Goal: Task Accomplishment & Management: Manage account settings

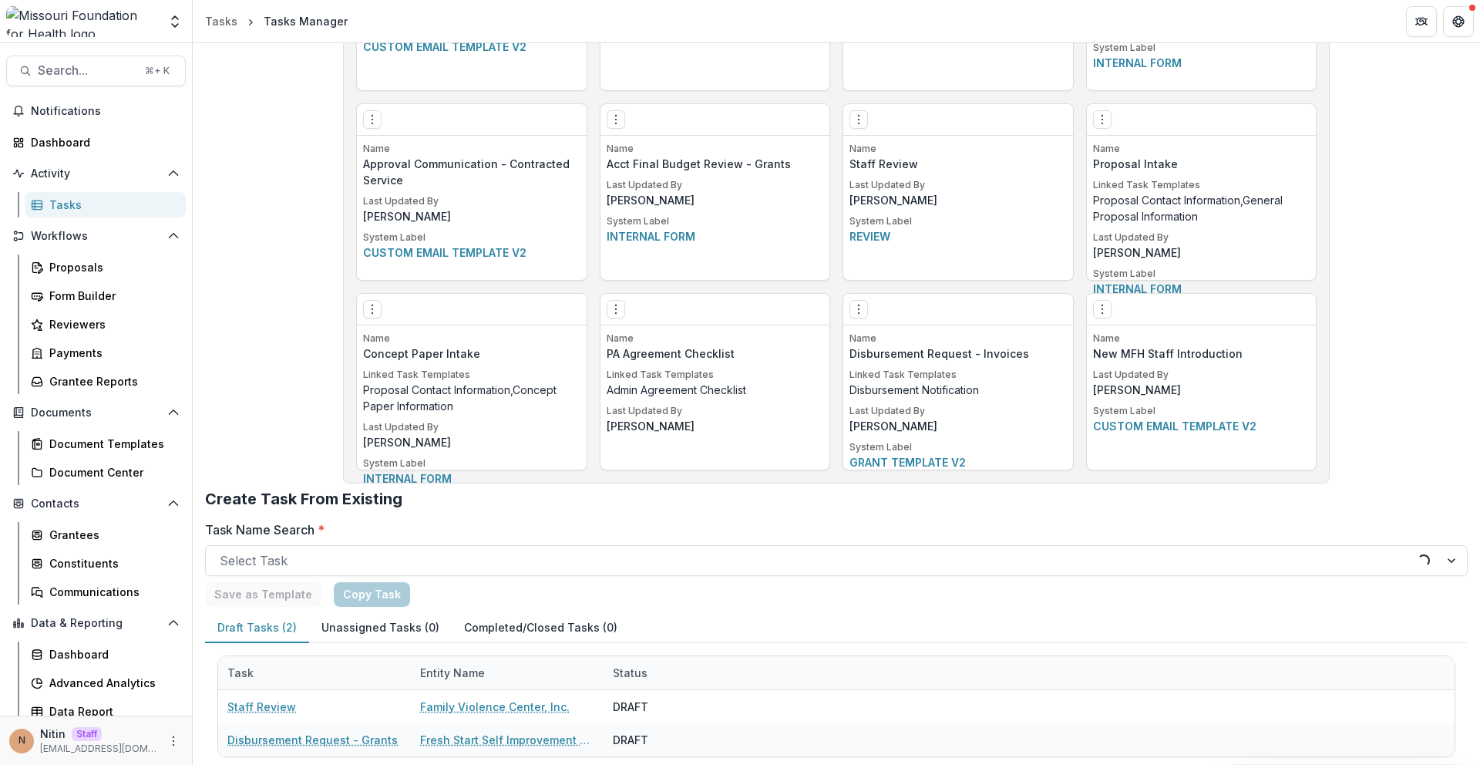
scroll to position [3067, 0]
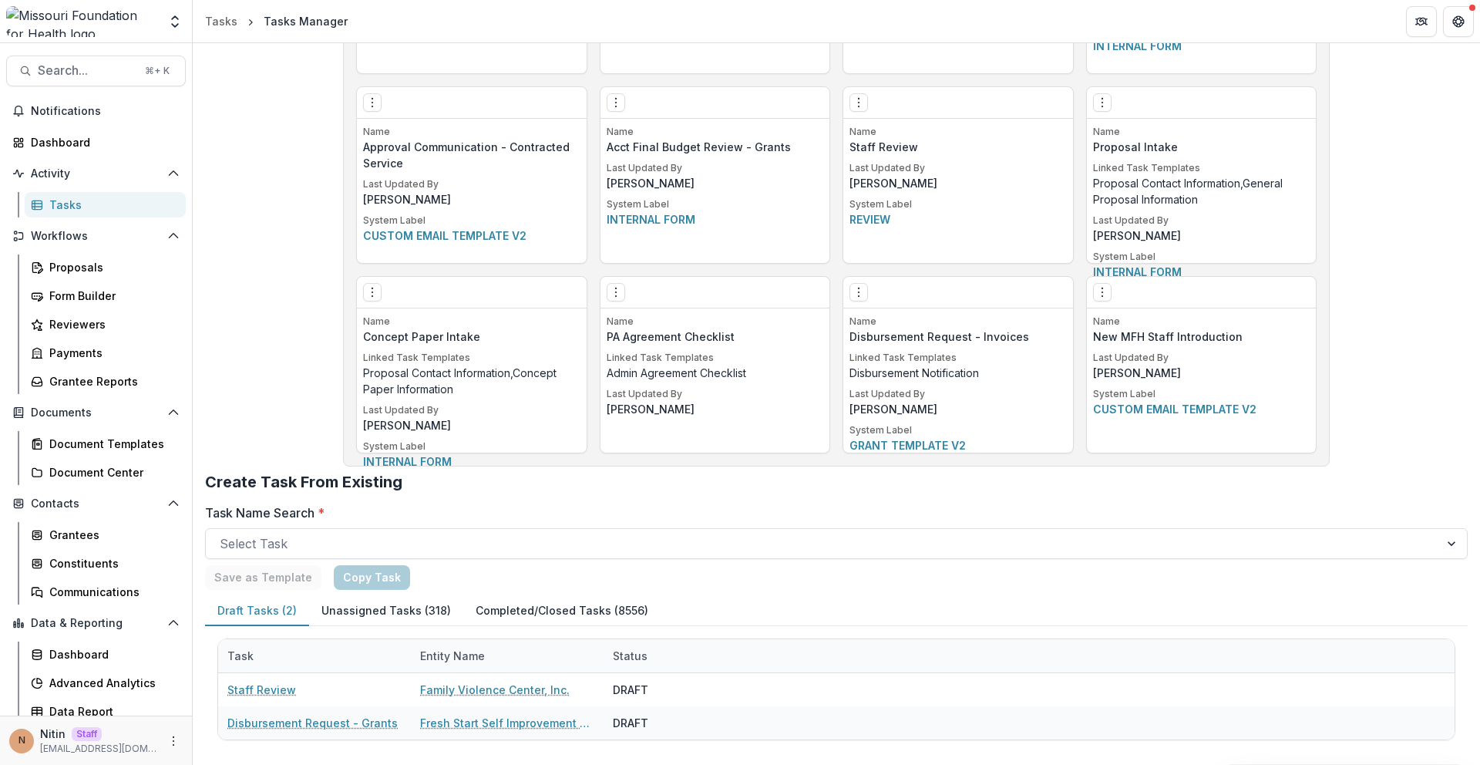
click at [497, 570] on div "Save as Template Copy Task" at bounding box center [836, 577] width 1263 height 25
click at [324, 607] on button "Unassigned Tasks (318)" at bounding box center [386, 611] width 154 height 30
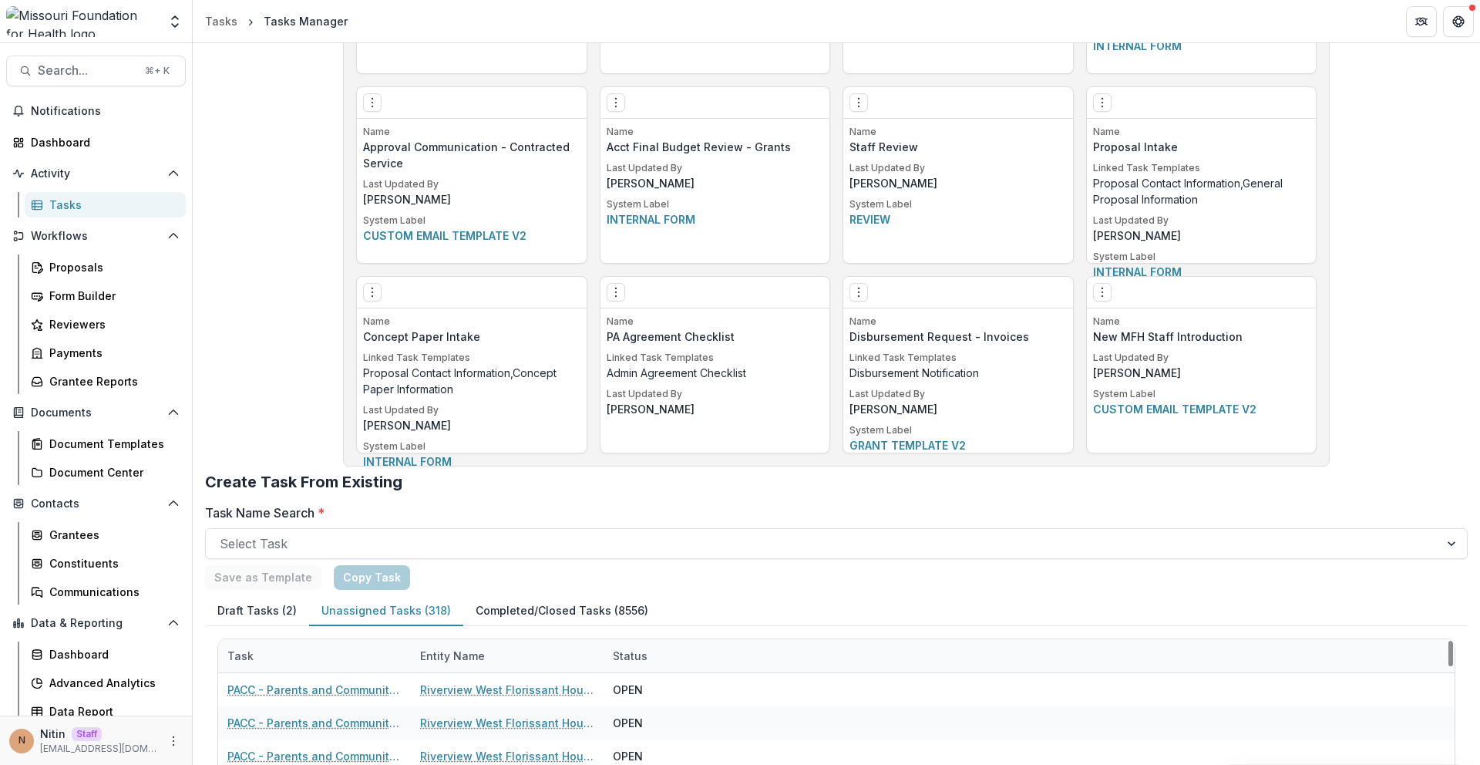
scroll to position [3350, 0]
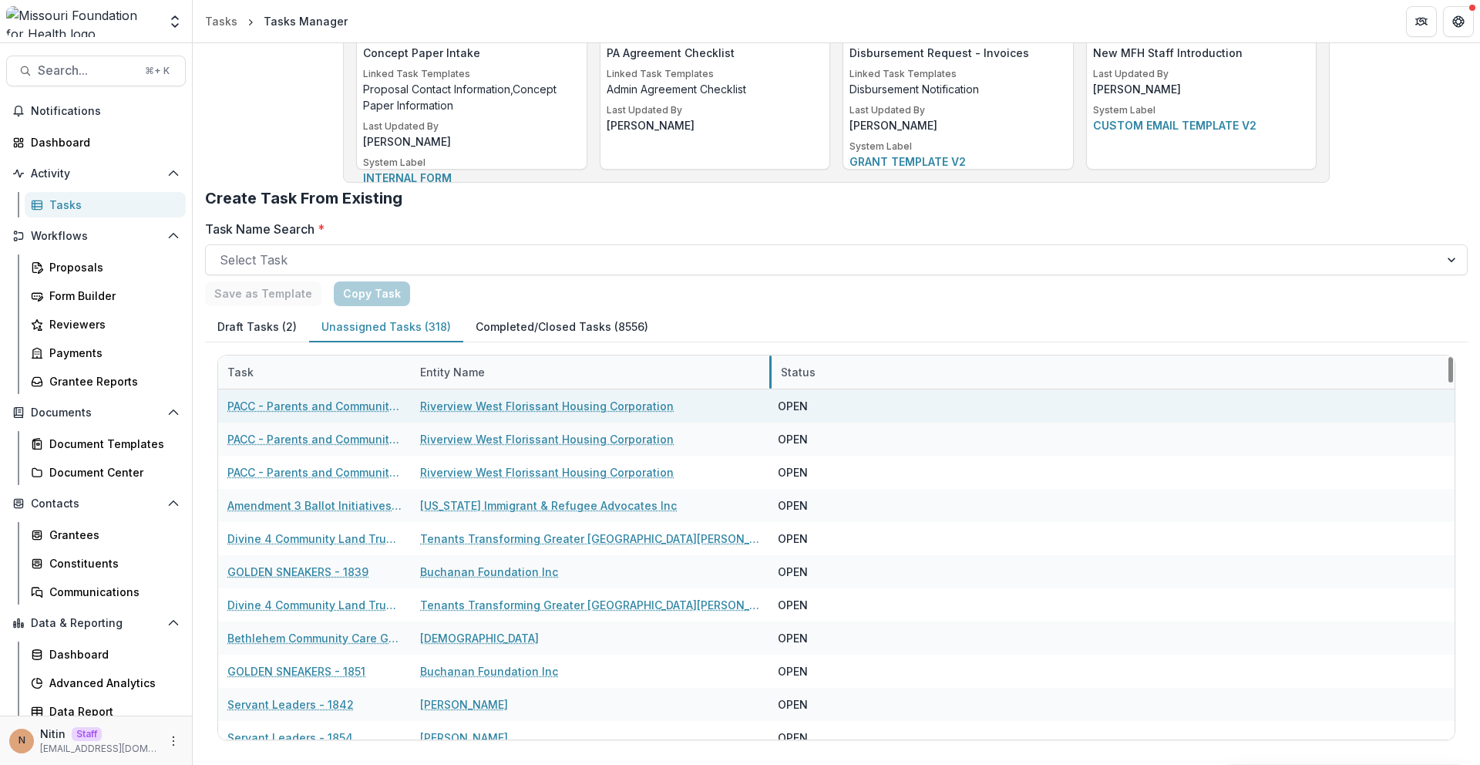
drag, startPoint x: 603, startPoint y: 372, endPoint x: 886, endPoint y: 395, distance: 283.9
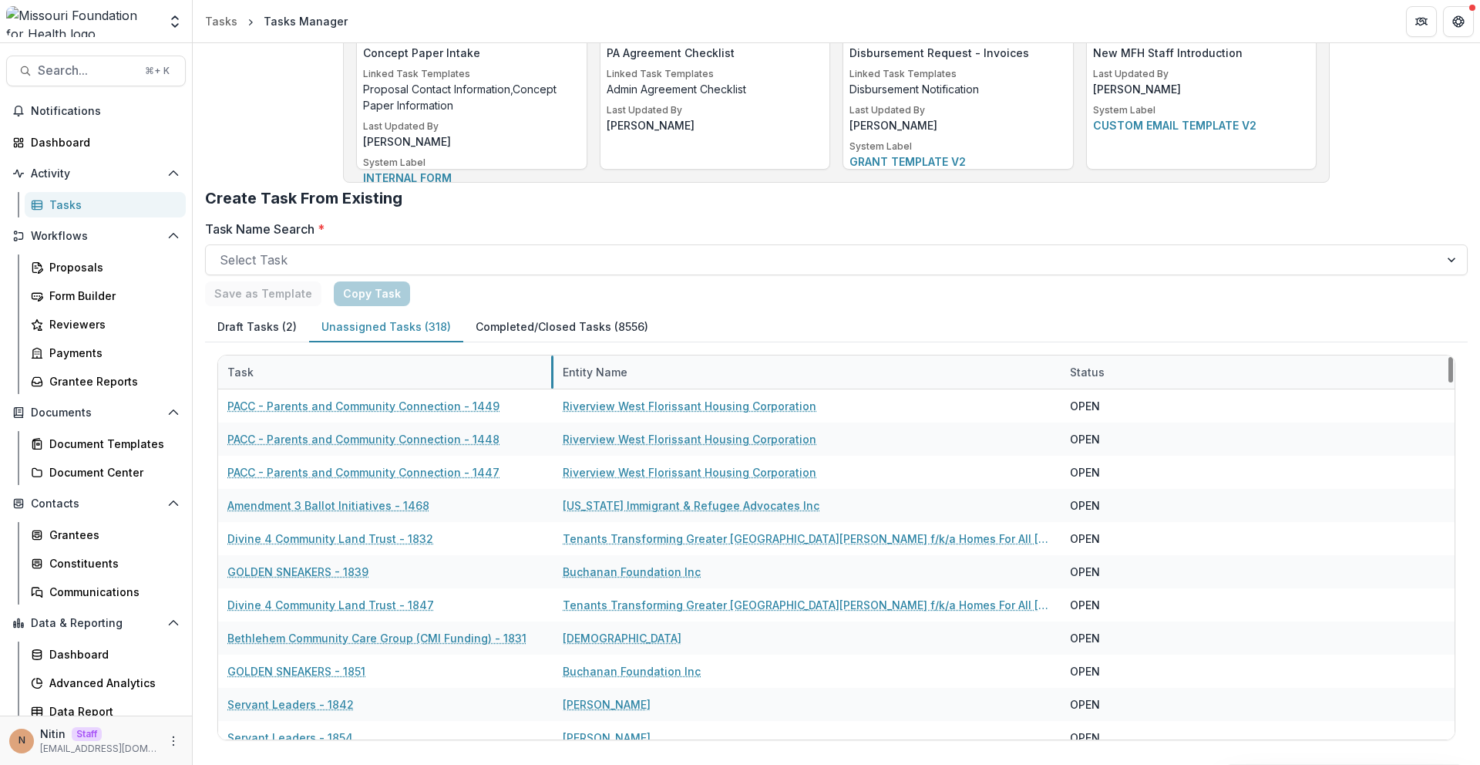
drag, startPoint x: 409, startPoint y: 375, endPoint x: 553, endPoint y: 376, distance: 144.2
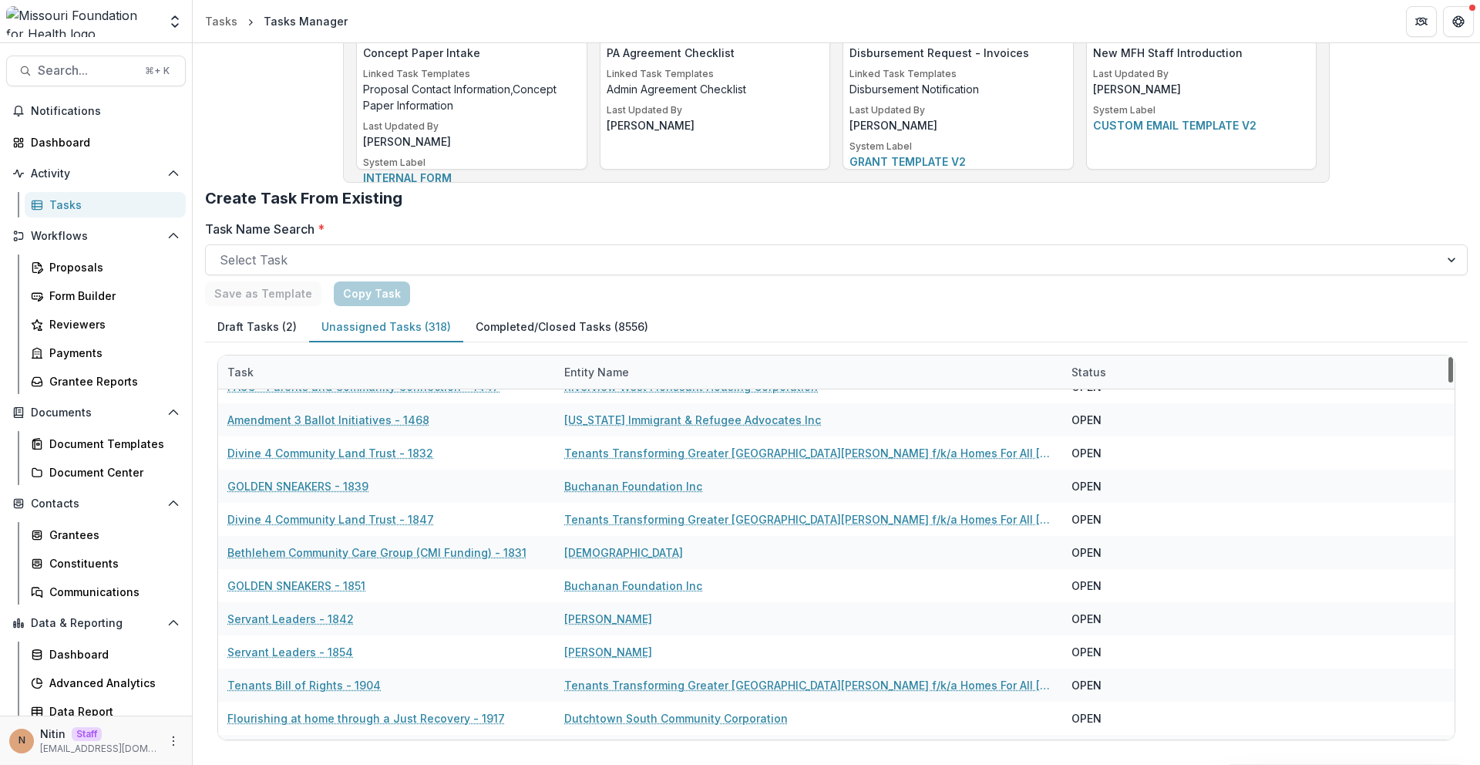
scroll to position [0, 0]
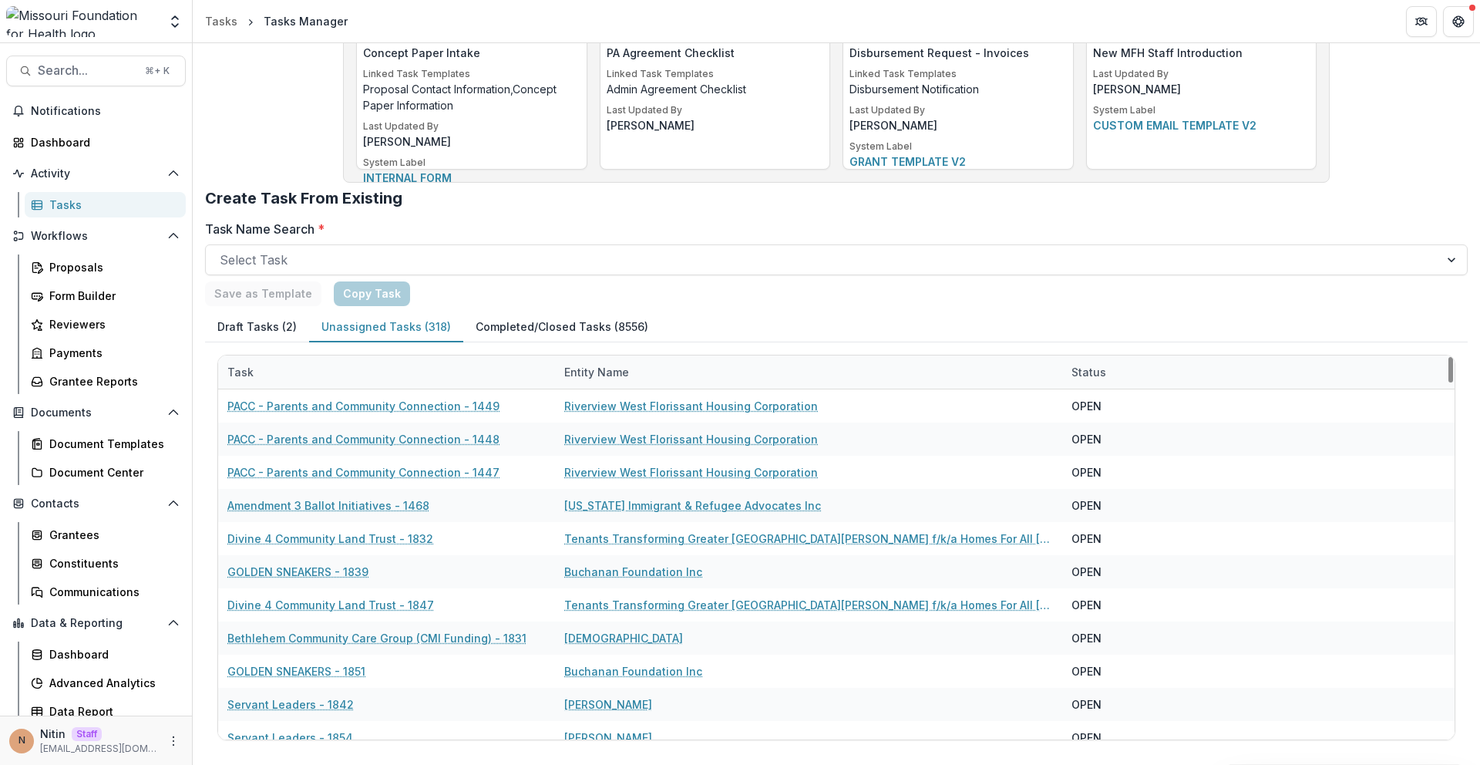
drag, startPoint x: 1448, startPoint y: 590, endPoint x: 1336, endPoint y: 285, distance: 324.7
click at [1449, 357] on div at bounding box center [1451, 369] width 5 height 25
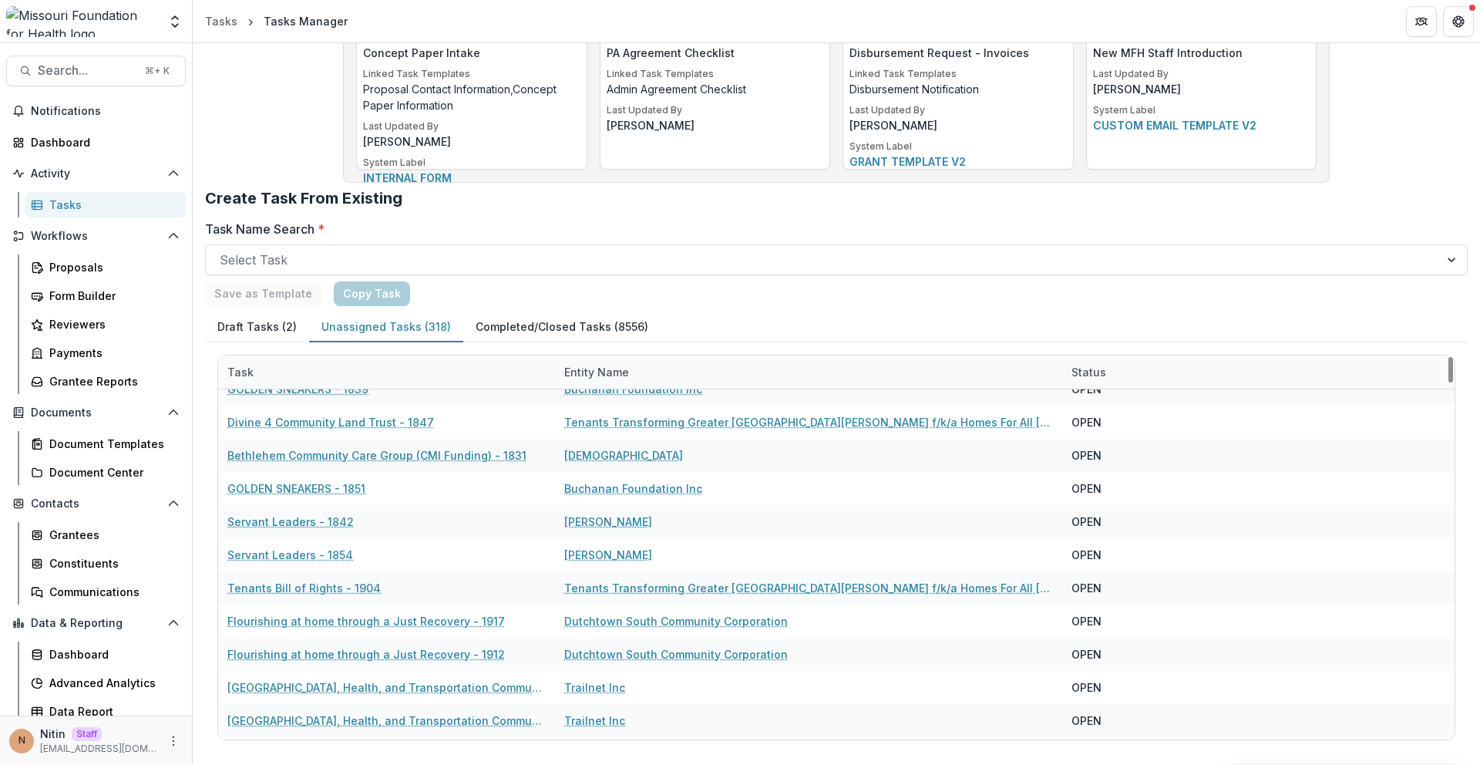
scroll to position [418, 0]
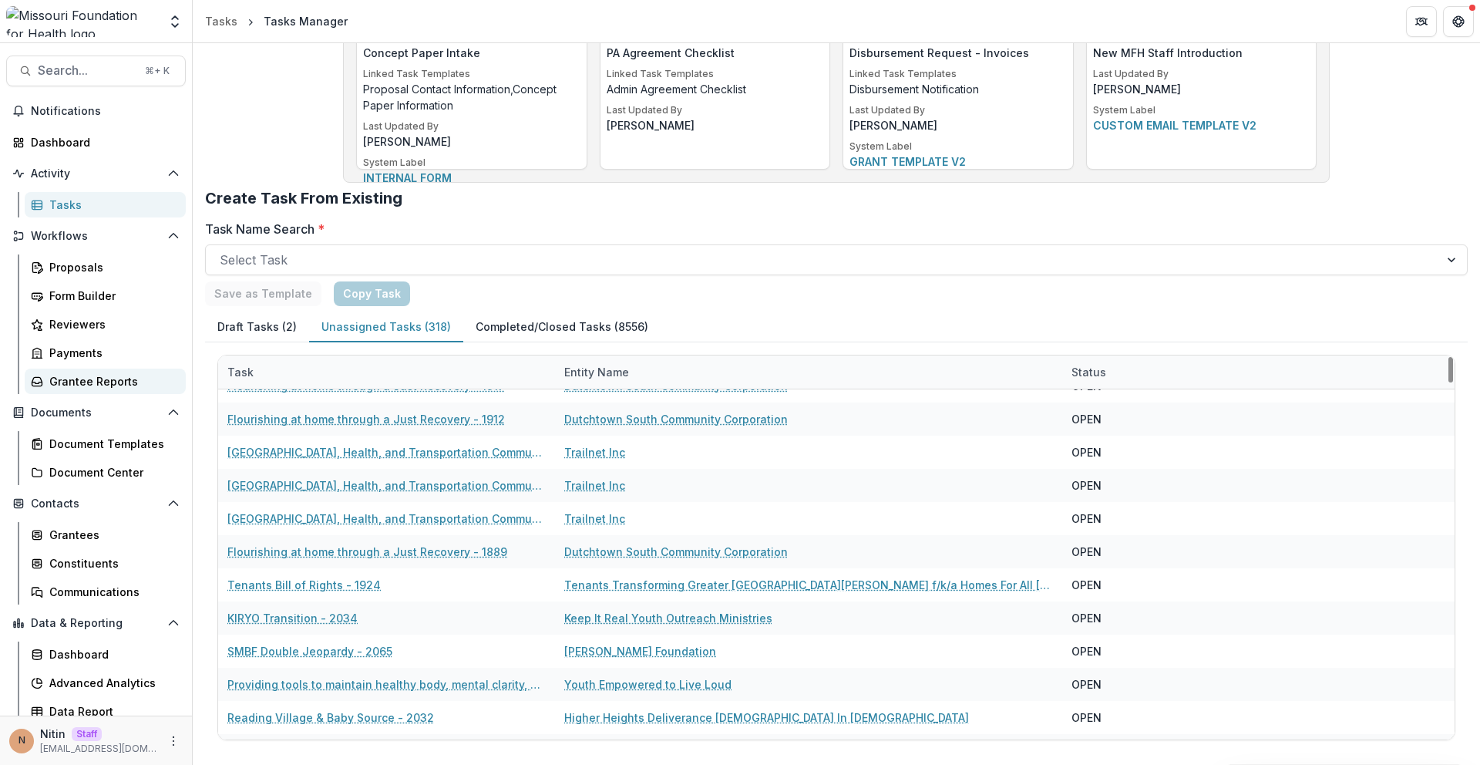
click at [127, 393] on link "Grantee Reports" at bounding box center [105, 381] width 161 height 25
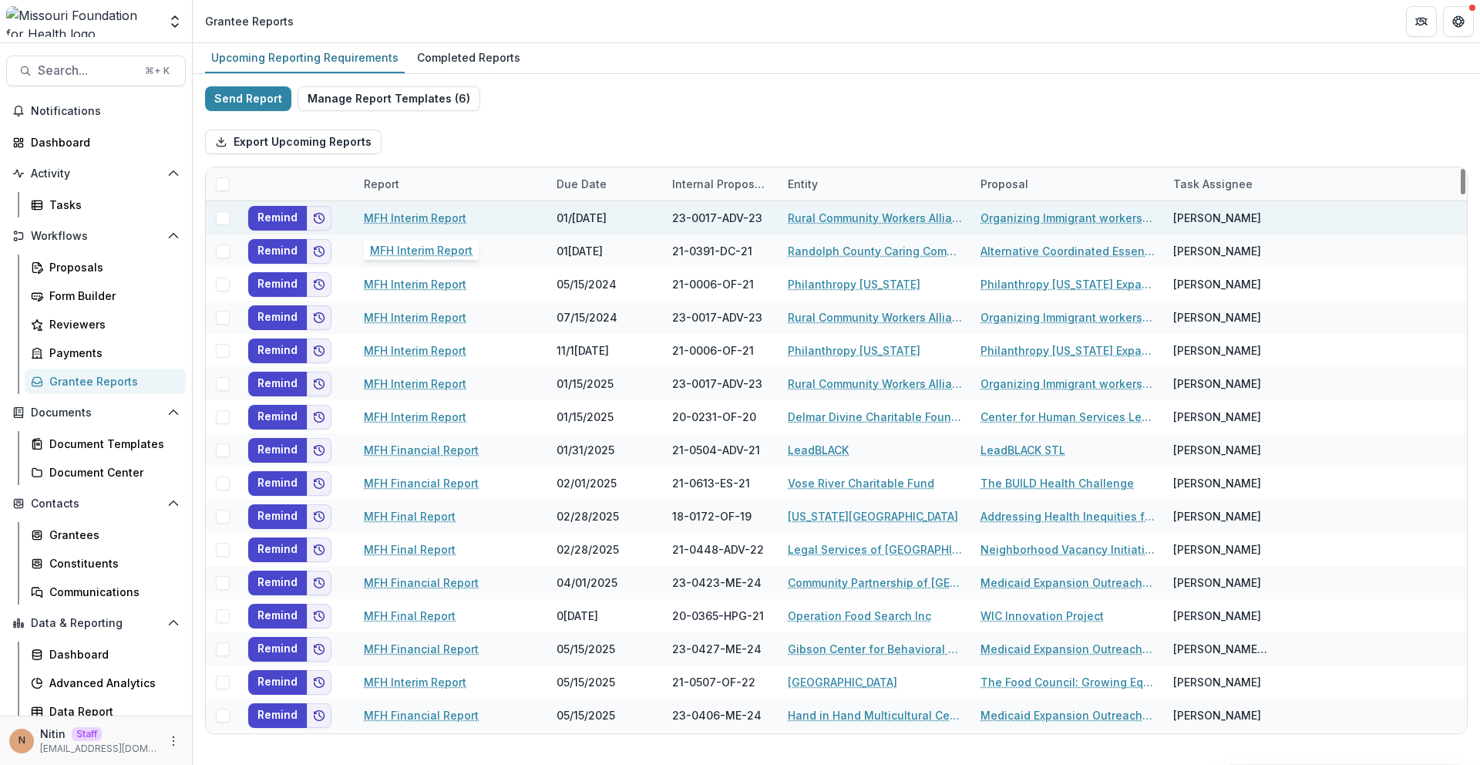
click at [419, 218] on link "MFH Interim Report" at bounding box center [415, 218] width 103 height 16
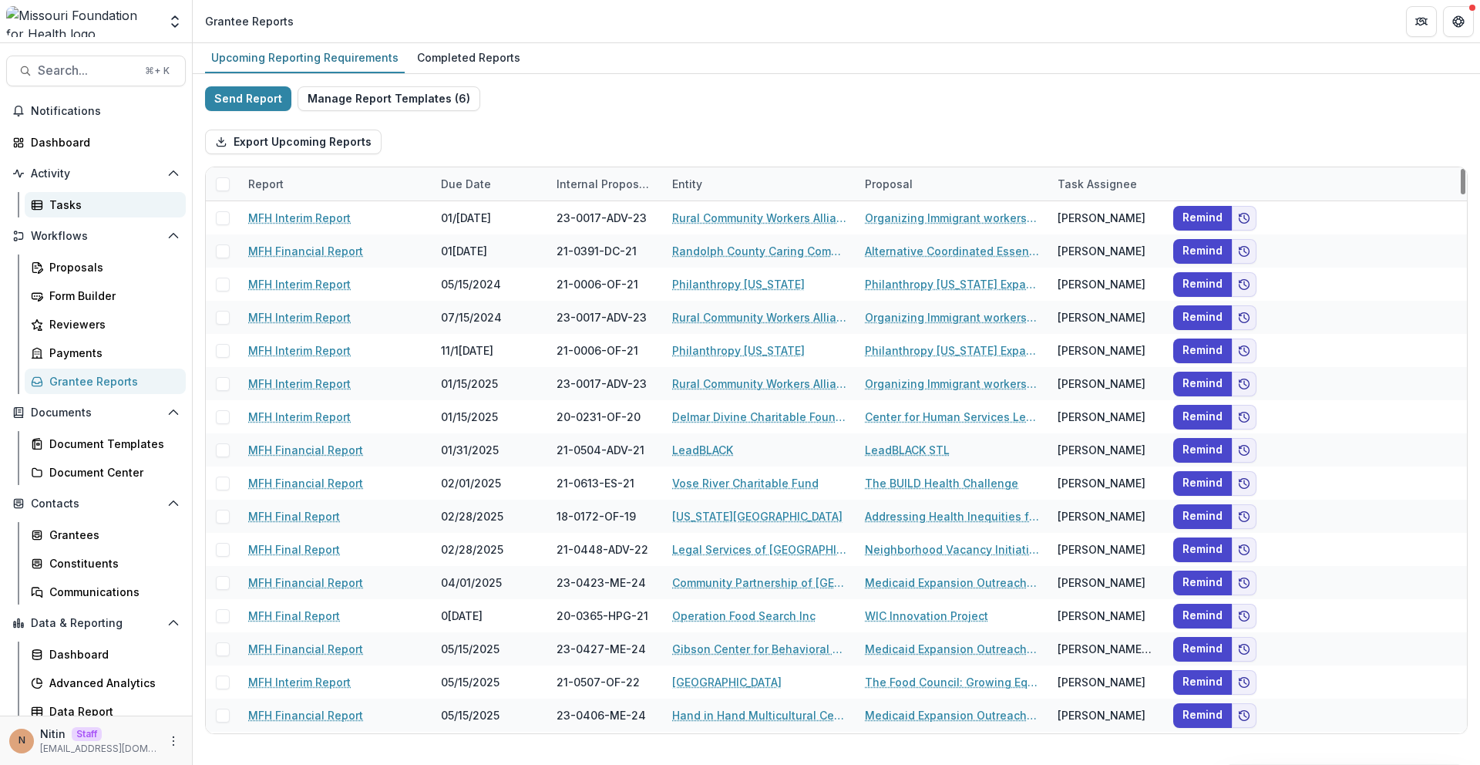
click at [113, 207] on div "Tasks" at bounding box center [111, 205] width 124 height 16
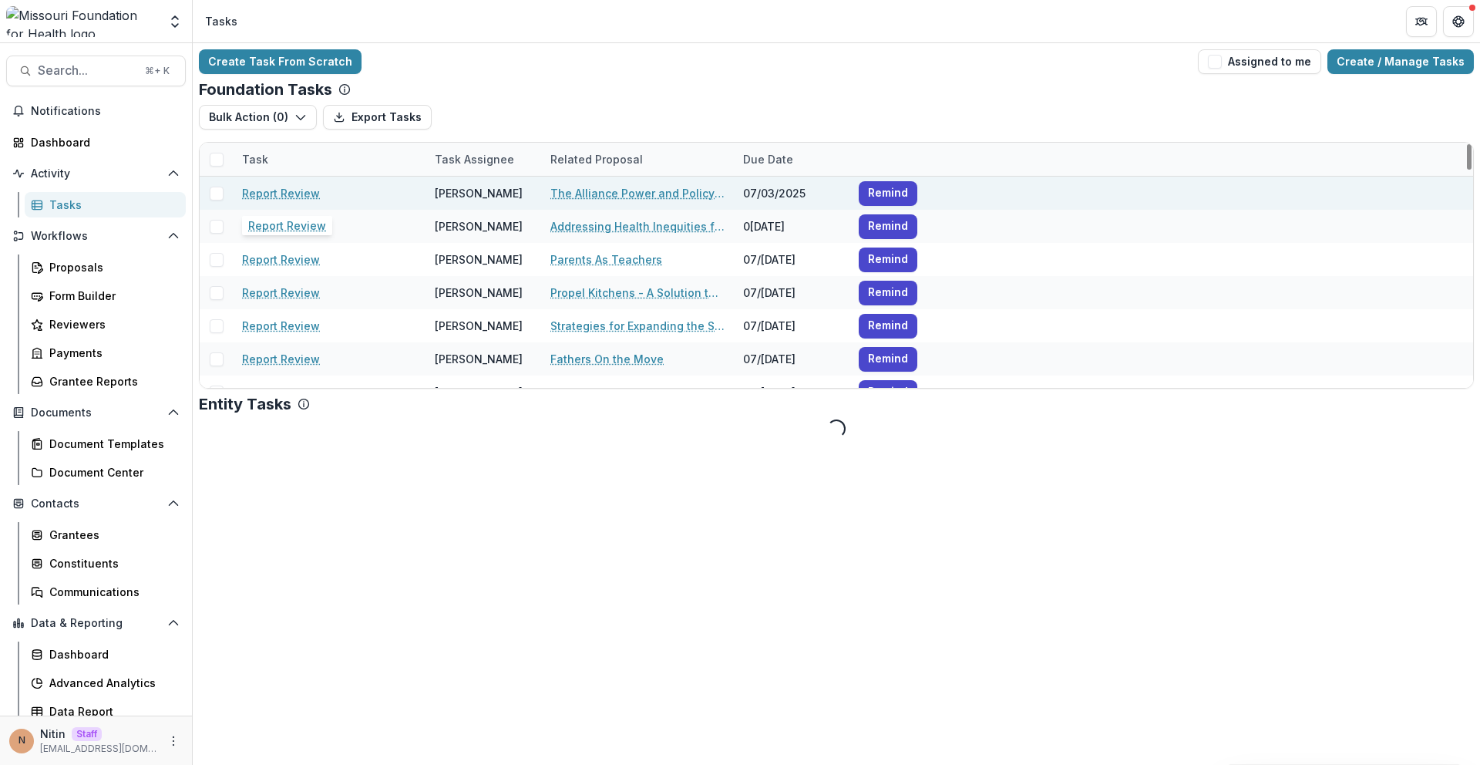
click at [305, 191] on link "Report Review" at bounding box center [281, 193] width 78 height 16
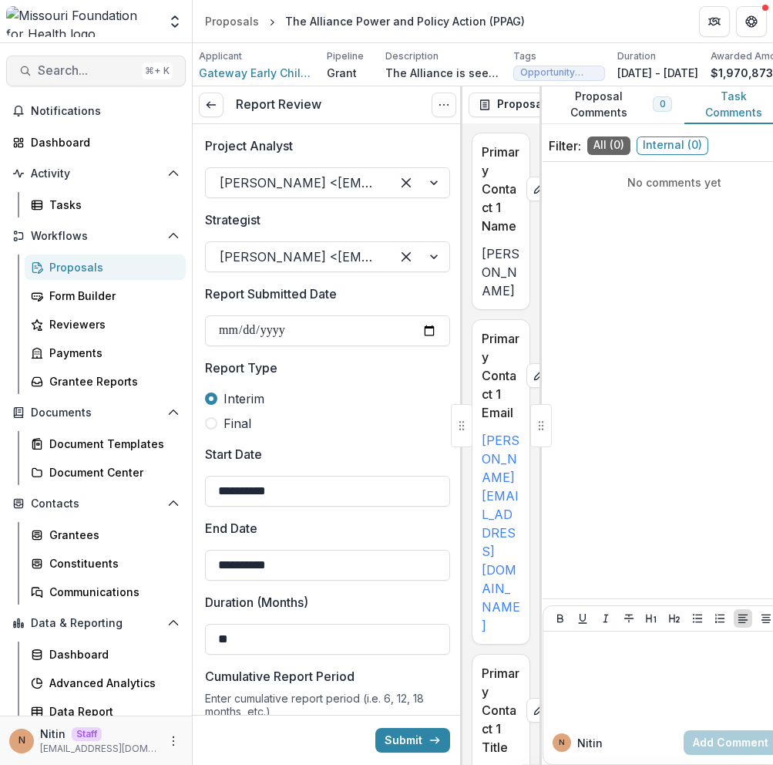
click at [113, 73] on span "Search..." at bounding box center [87, 70] width 98 height 15
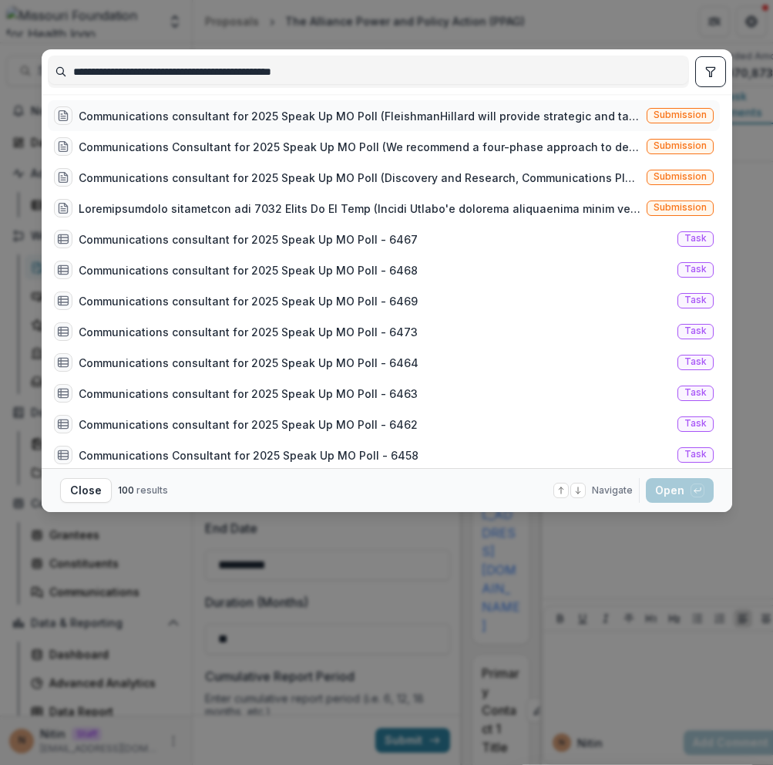
type input "**********"
click at [669, 117] on span "Submission" at bounding box center [680, 114] width 53 height 11
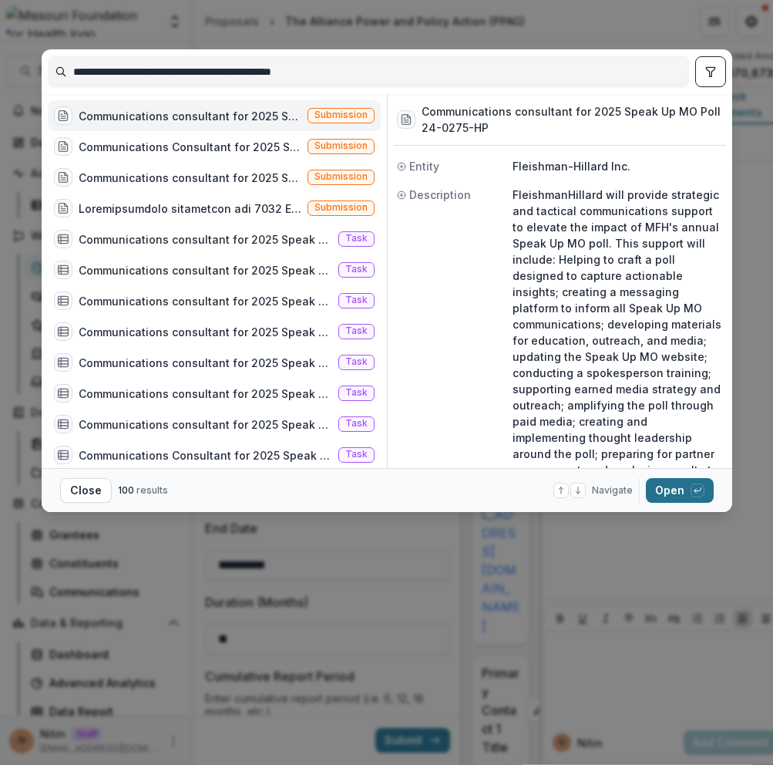
click at [686, 492] on button "Open with enter key" at bounding box center [680, 490] width 68 height 25
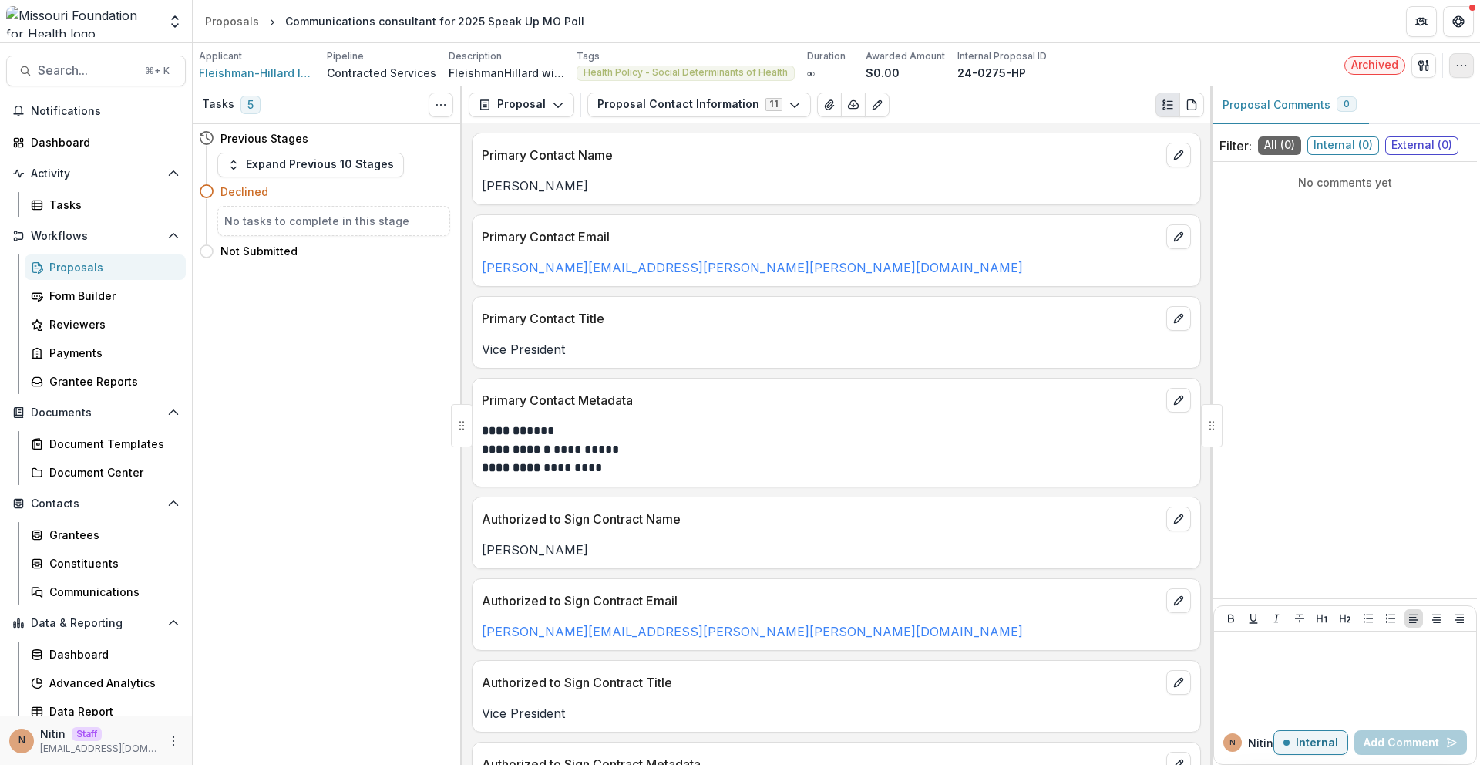
click at [773, 76] on button "button" at bounding box center [1462, 65] width 25 height 25
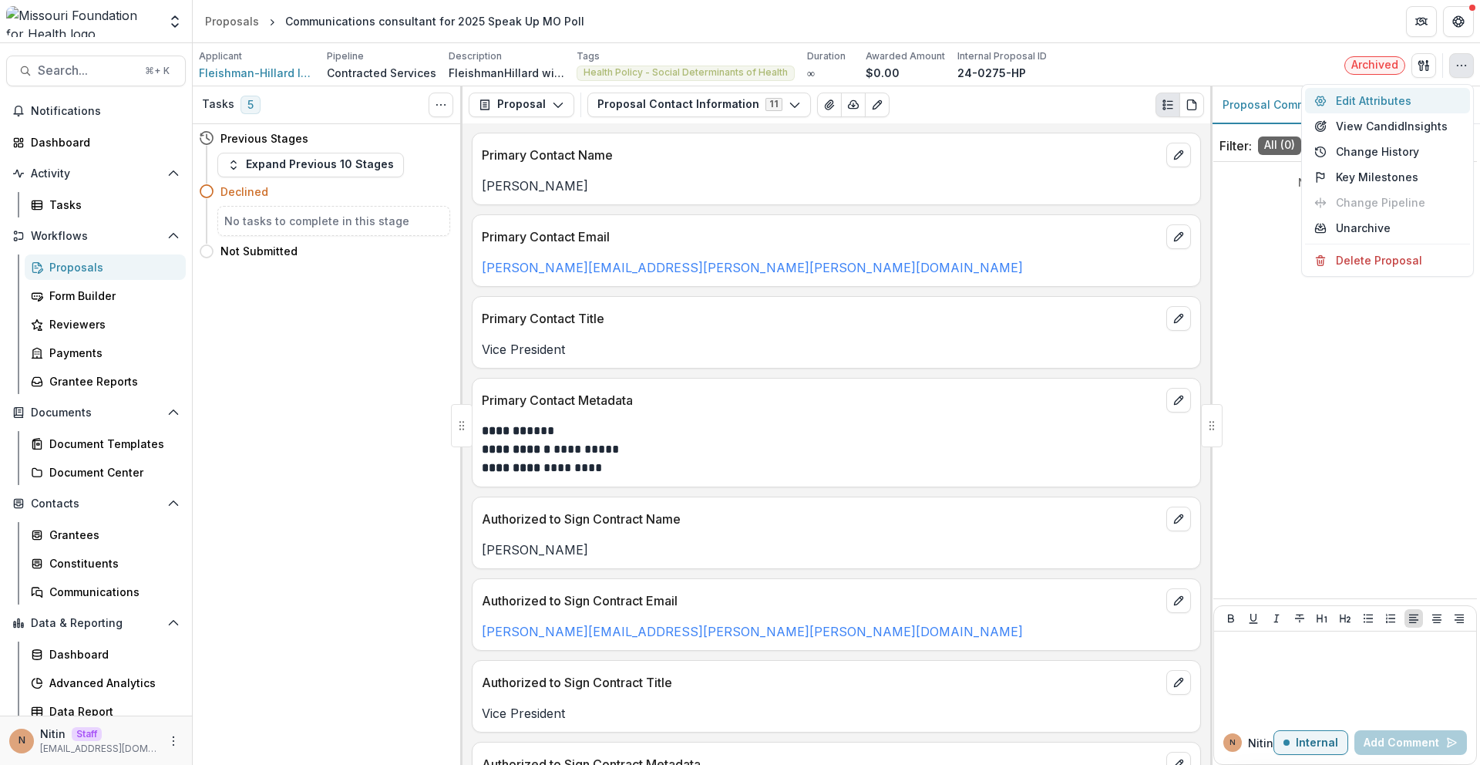
click at [773, 98] on button "Edit Attributes" at bounding box center [1387, 100] width 165 height 25
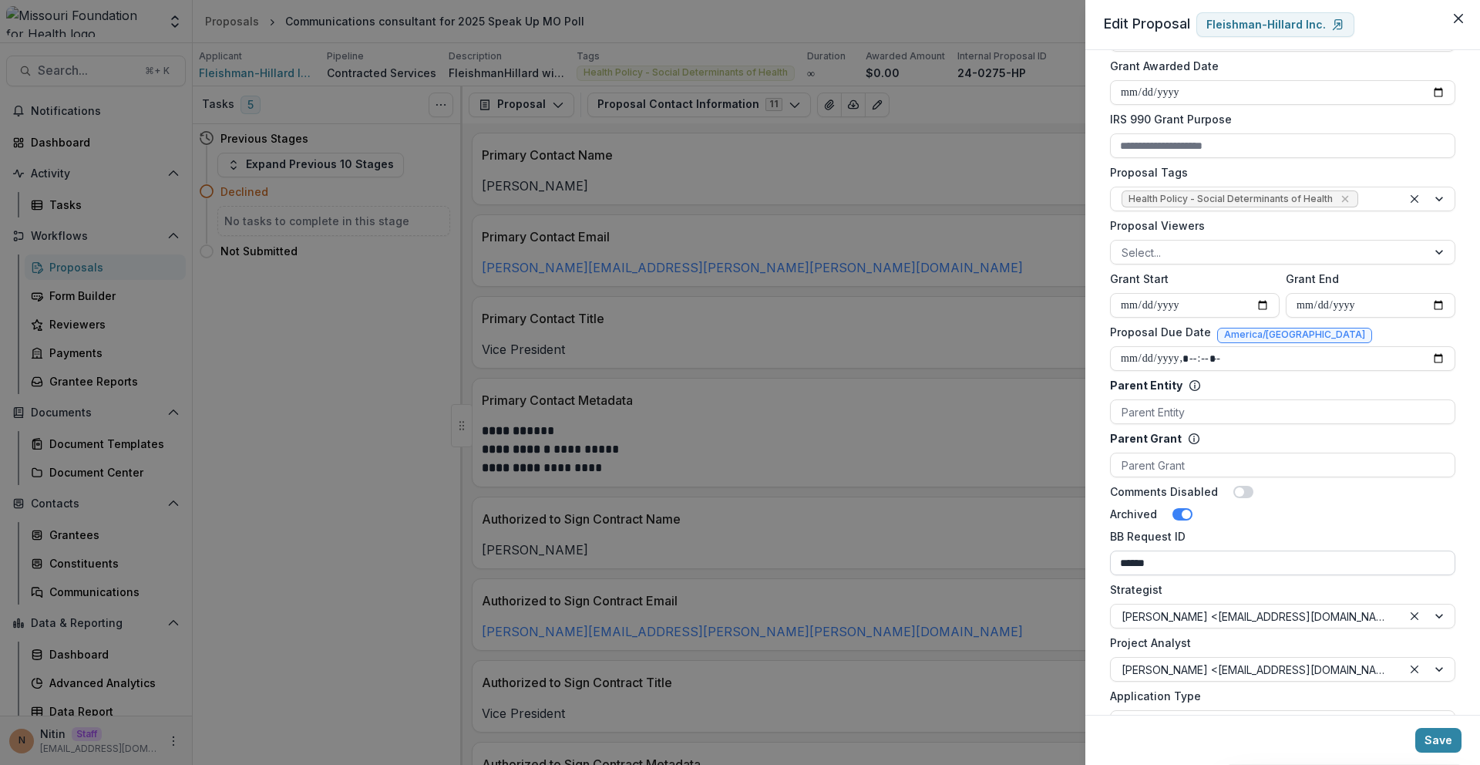
scroll to position [524, 0]
click at [773, 320] on div "**********" at bounding box center [740, 382] width 1480 height 765
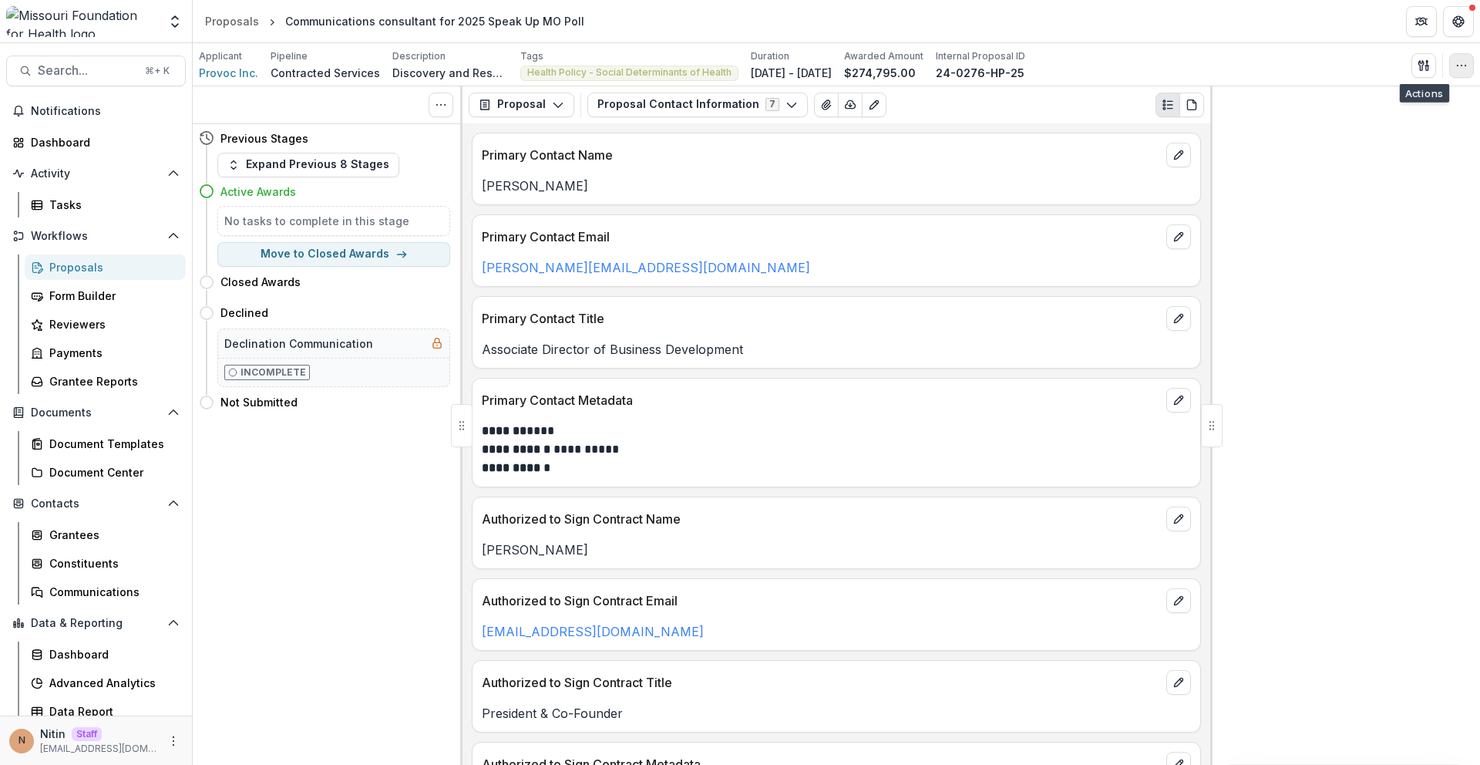
click at [1450, 64] on button "button" at bounding box center [1462, 65] width 25 height 25
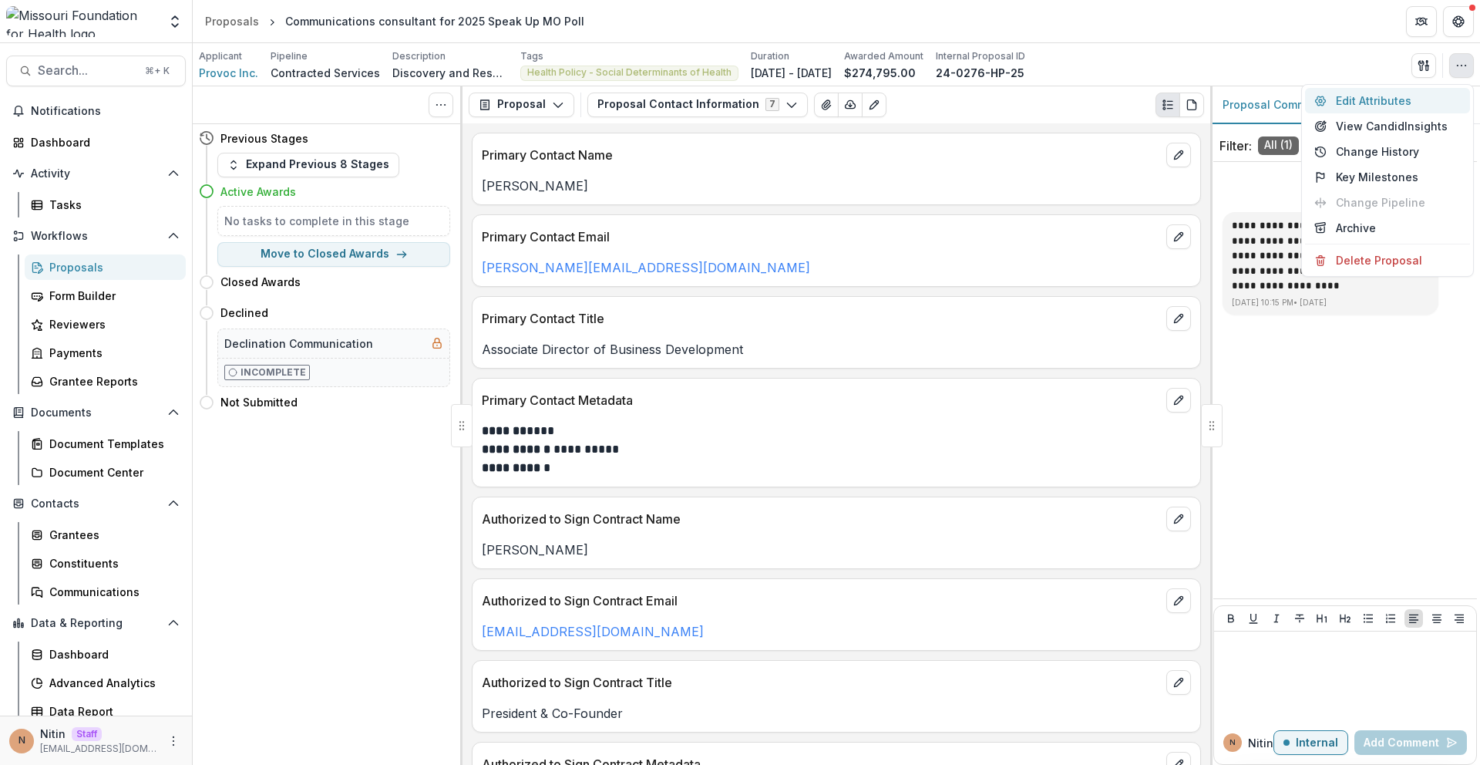
click at [1376, 100] on button "Edit Attributes" at bounding box center [1387, 100] width 165 height 25
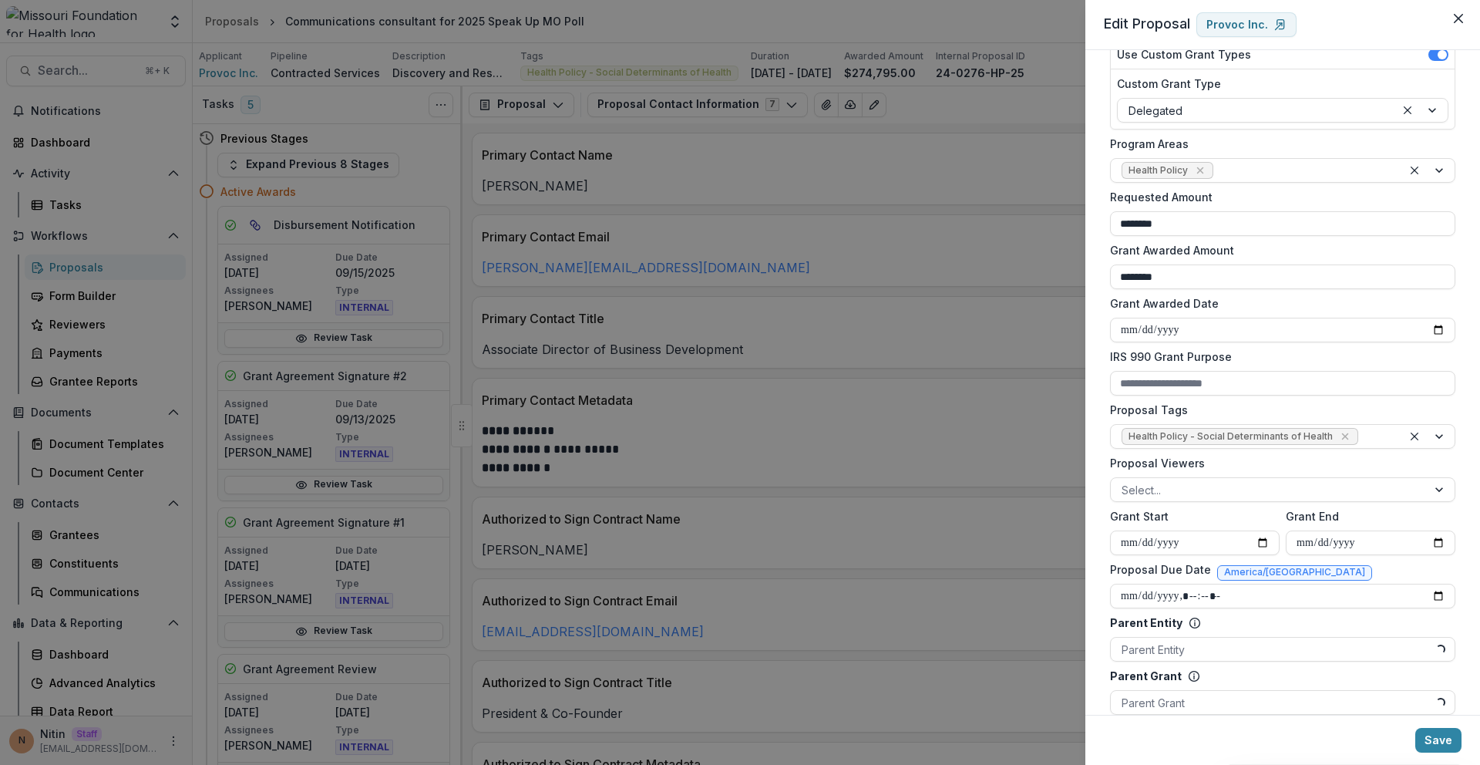
scroll to position [383, 0]
